Goal: Information Seeking & Learning: Learn about a topic

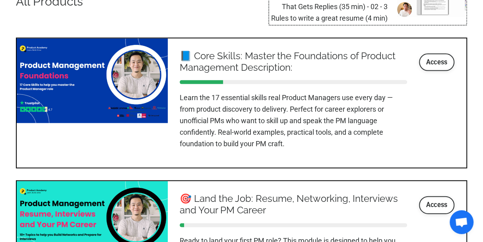
scroll to position [973, 0]
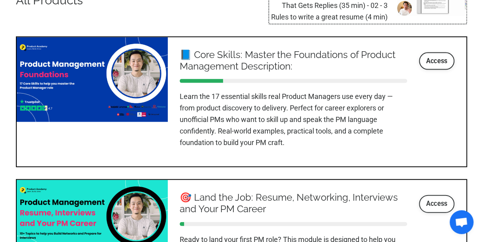
click at [423, 201] on link "Access" at bounding box center [437, 203] width 36 height 17
